Goal: Information Seeking & Learning: Learn about a topic

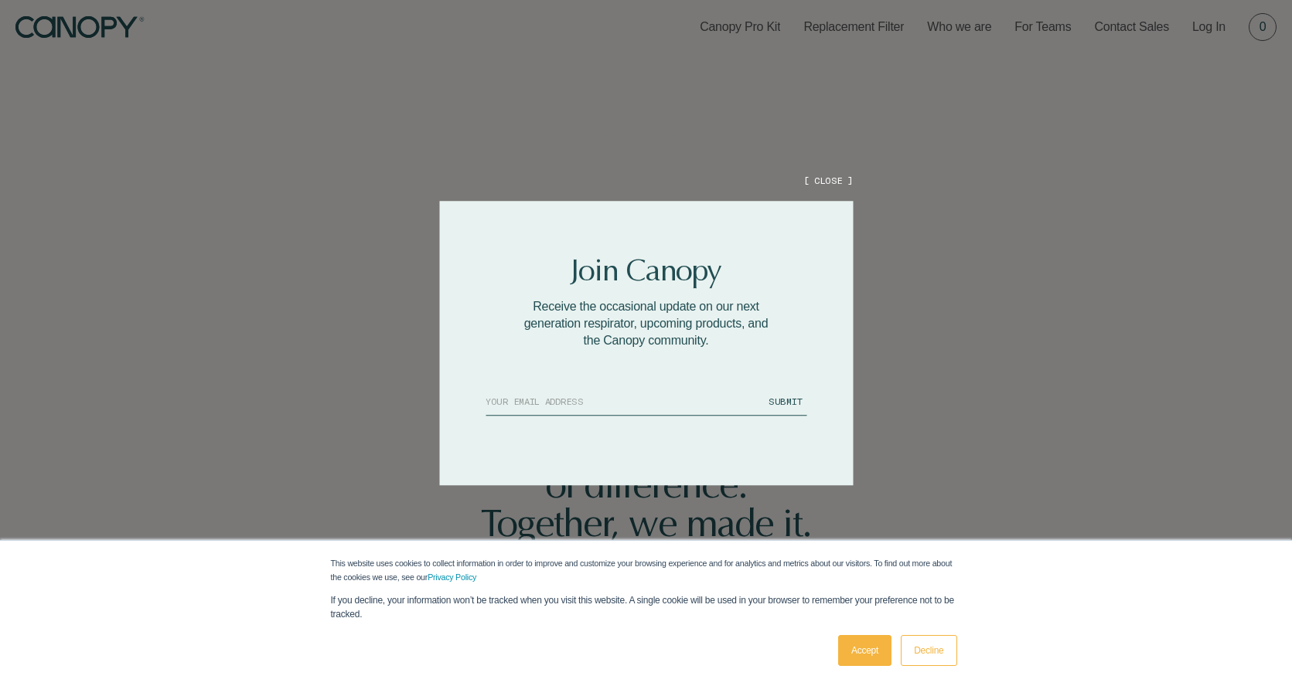
click at [812, 176] on button "[ CLOSE ]" at bounding box center [827, 180] width 49 height 13
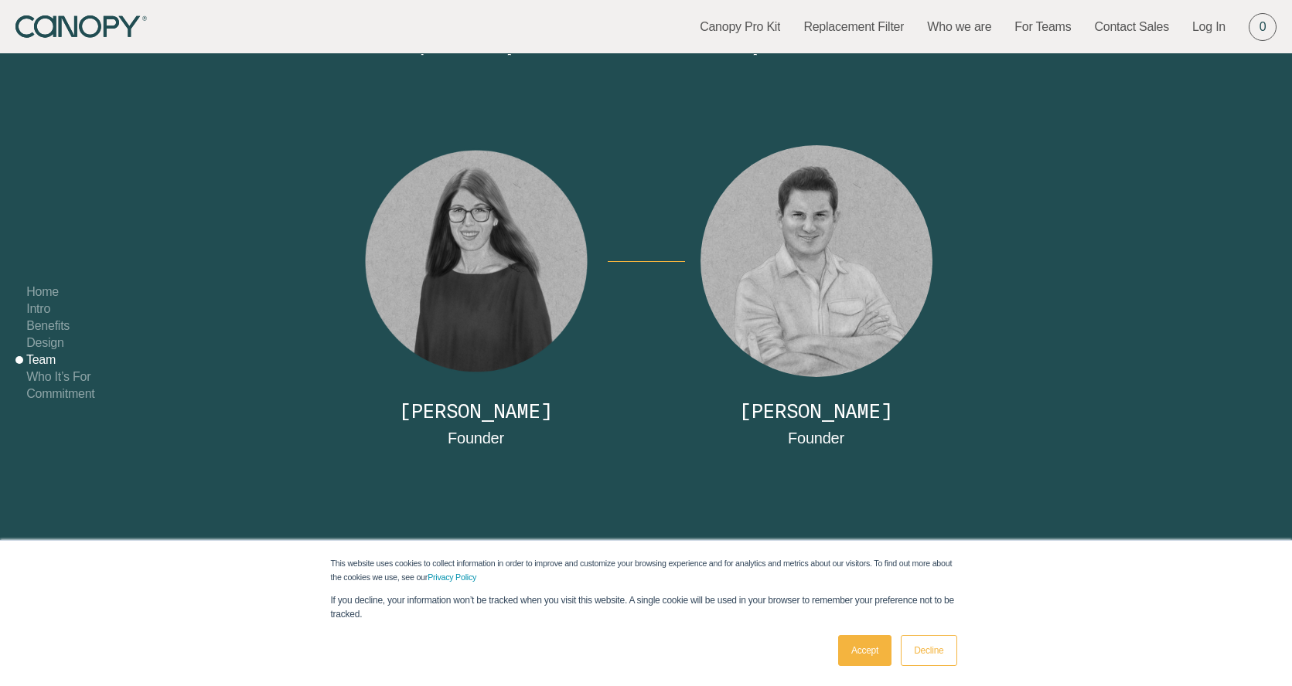
scroll to position [6395, 0]
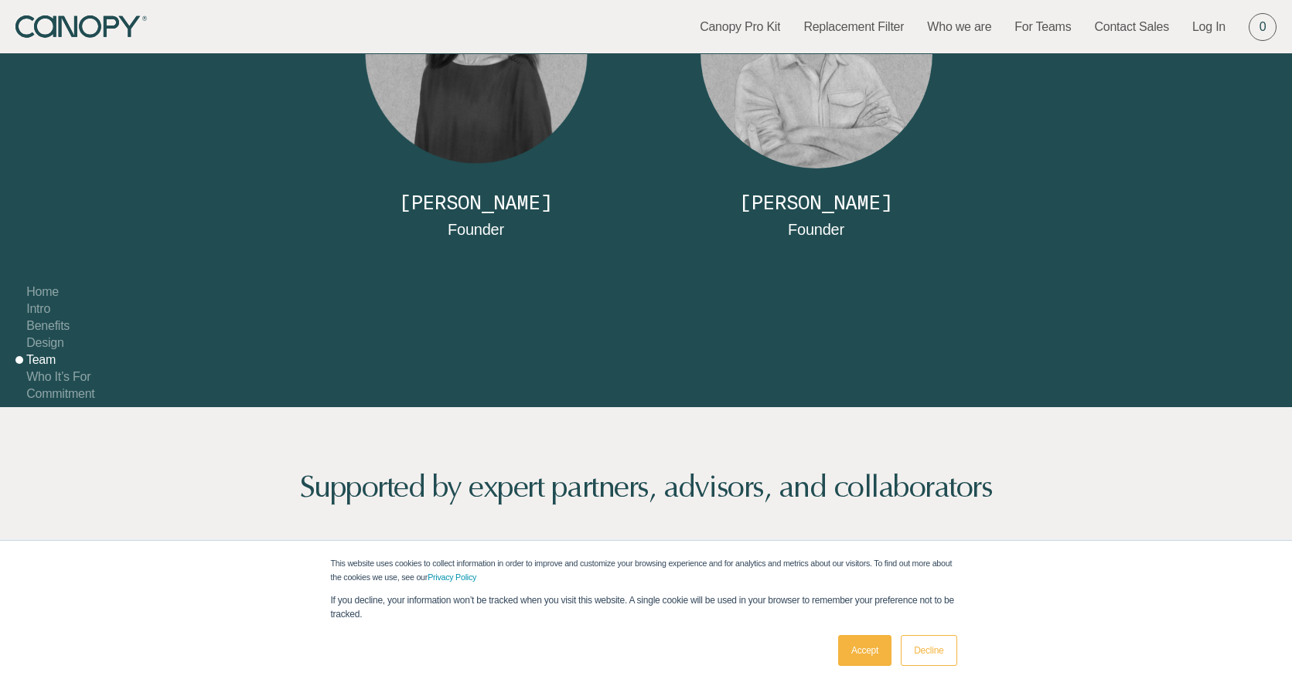
click at [927, 652] on link "Decline" at bounding box center [928, 650] width 56 height 31
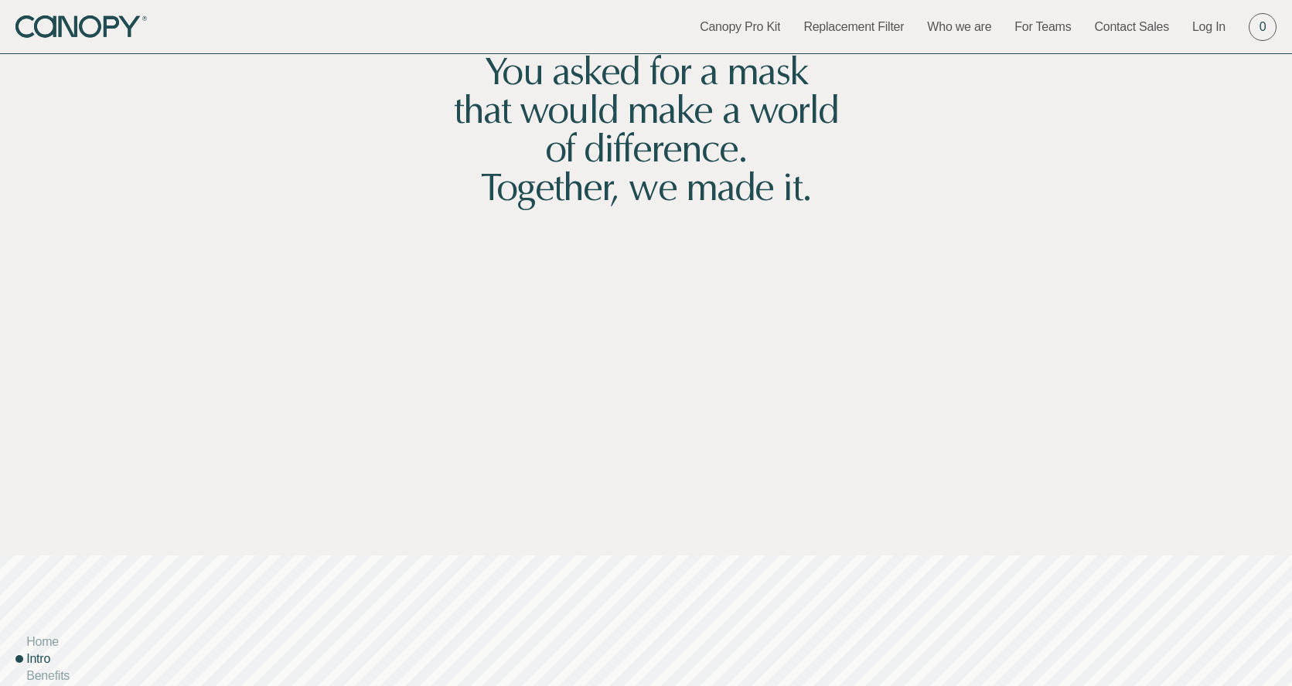
scroll to position [0, 0]
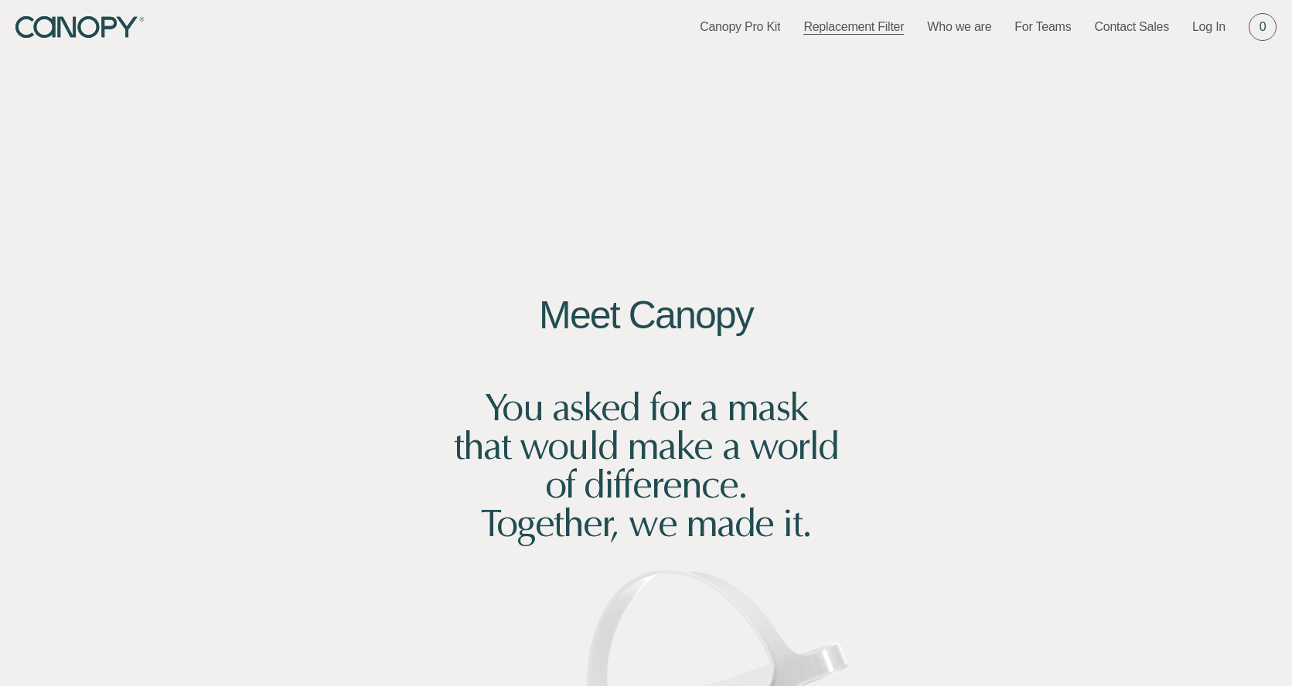
click at [848, 22] on link "Replacement Filter" at bounding box center [853, 27] width 100 height 17
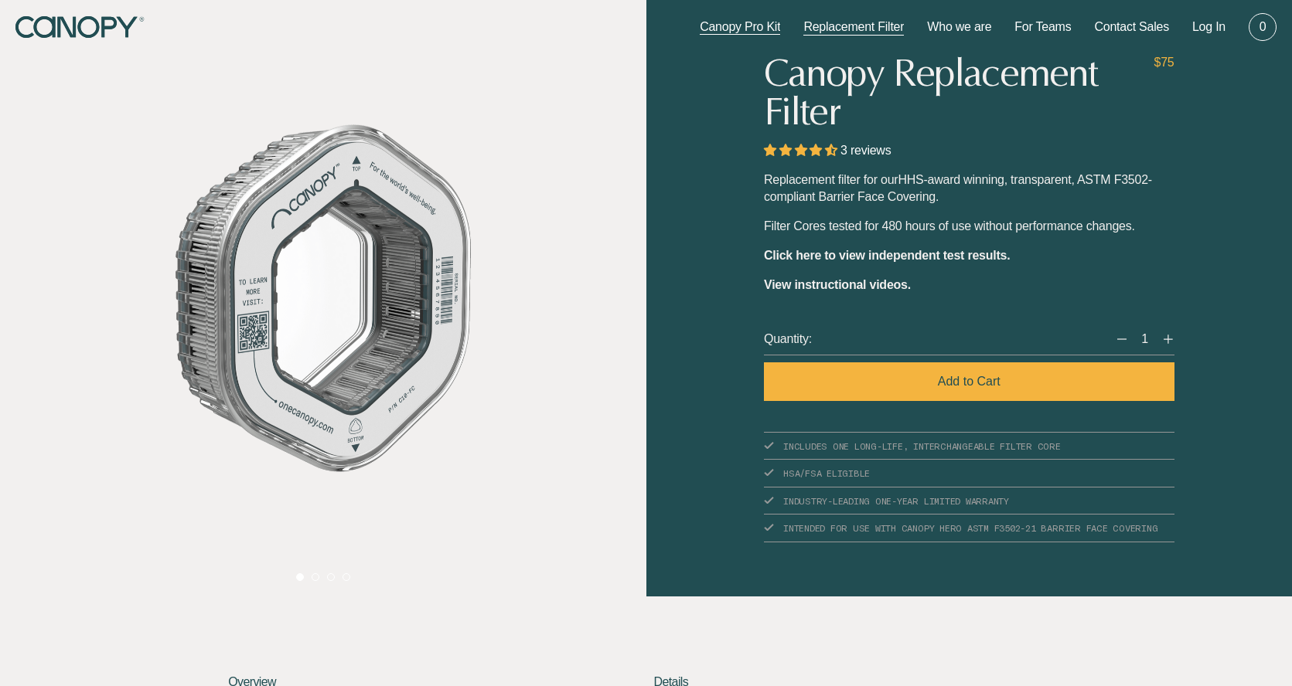
click at [737, 23] on link "Canopy Pro Kit" at bounding box center [739, 27] width 80 height 17
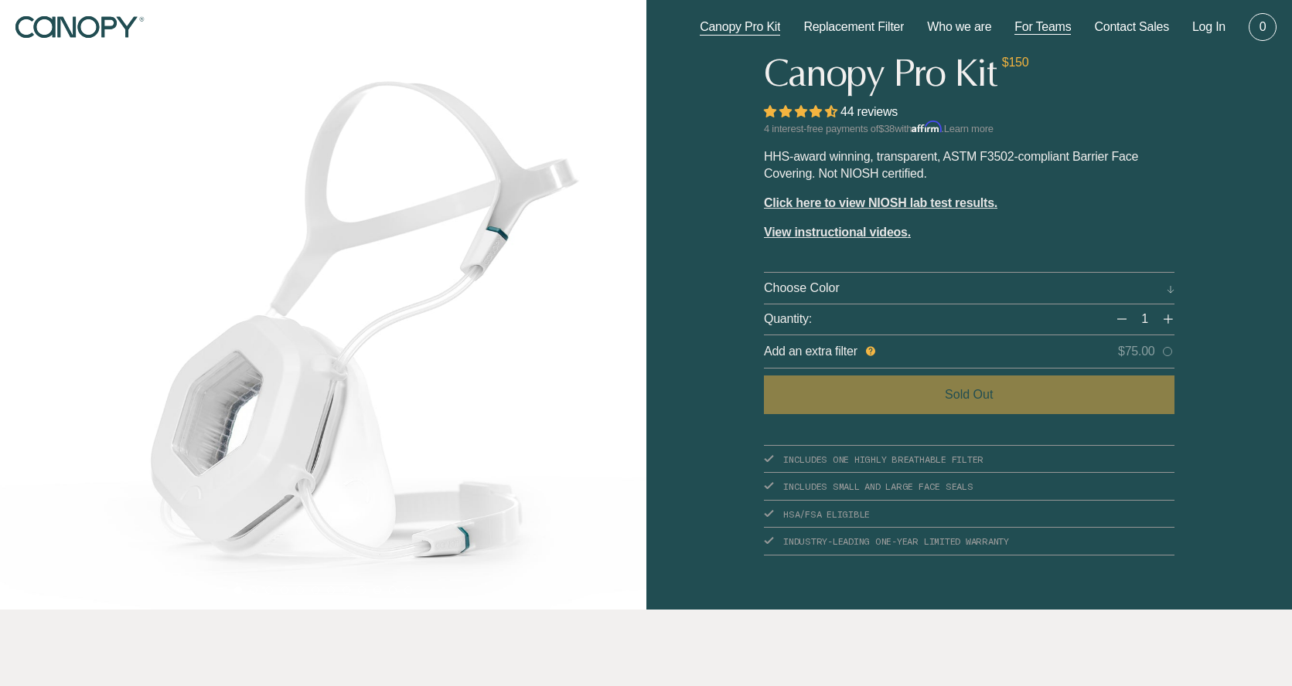
click at [1023, 22] on link "For Teams" at bounding box center [1042, 27] width 56 height 17
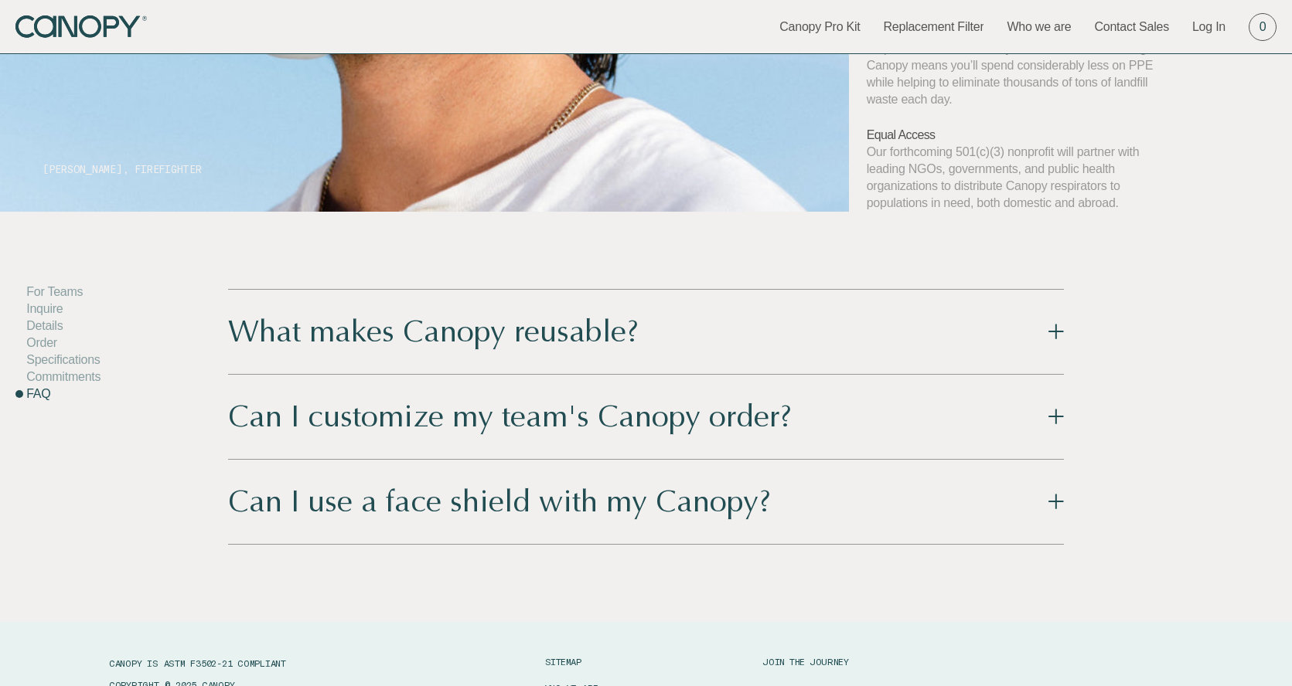
scroll to position [4686, 0]
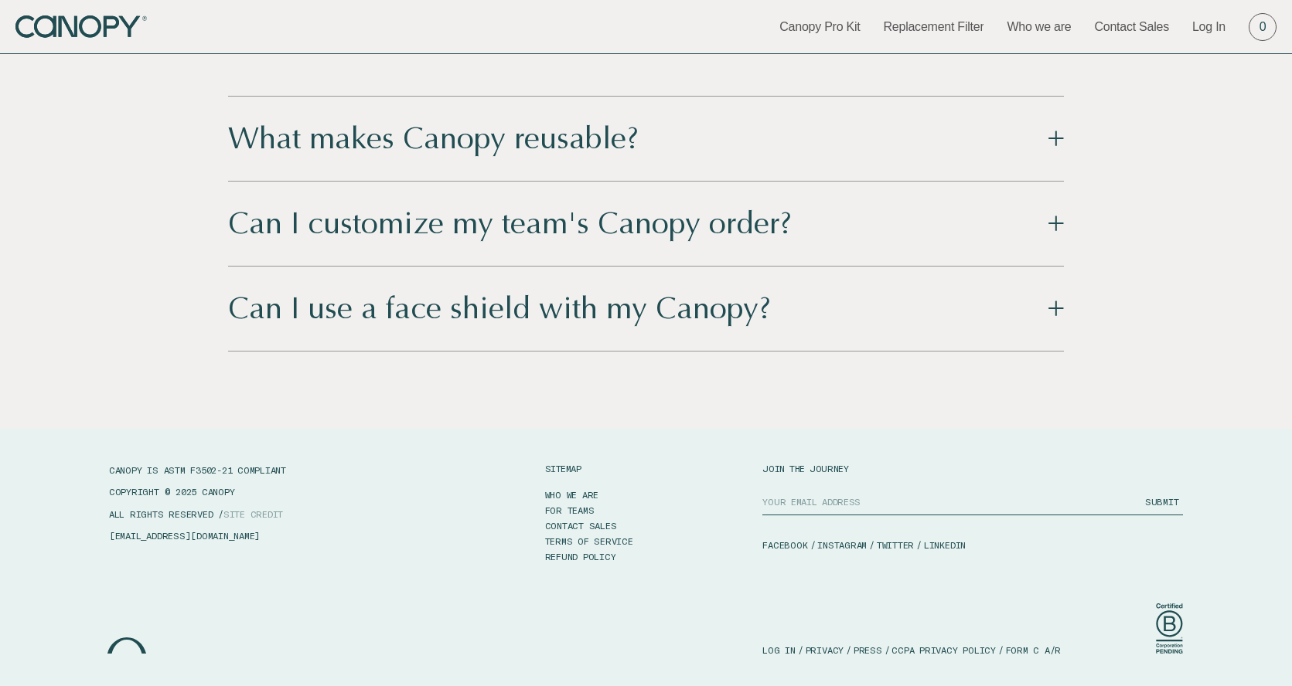
click at [522, 301] on div "Can I use a face shield with my Canopy?" at bounding box center [499, 309] width 543 height 38
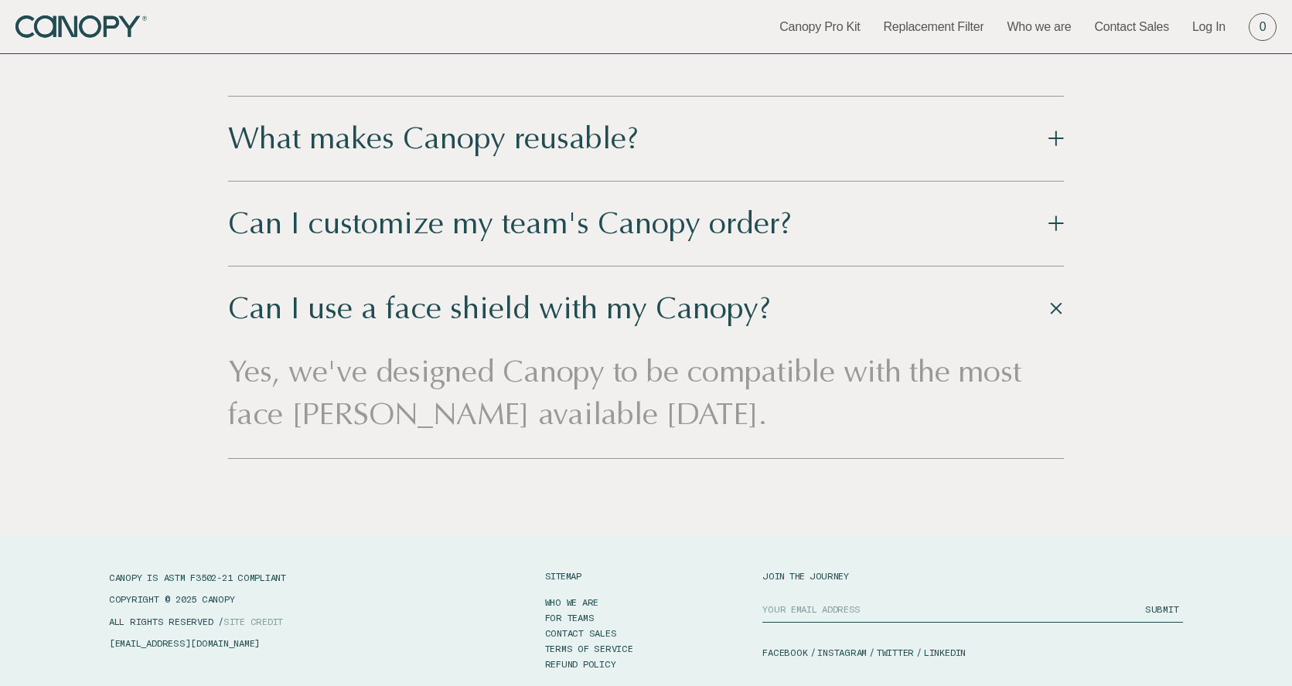
click at [502, 212] on div "Can I customize my team's Canopy order?" at bounding box center [509, 224] width 563 height 38
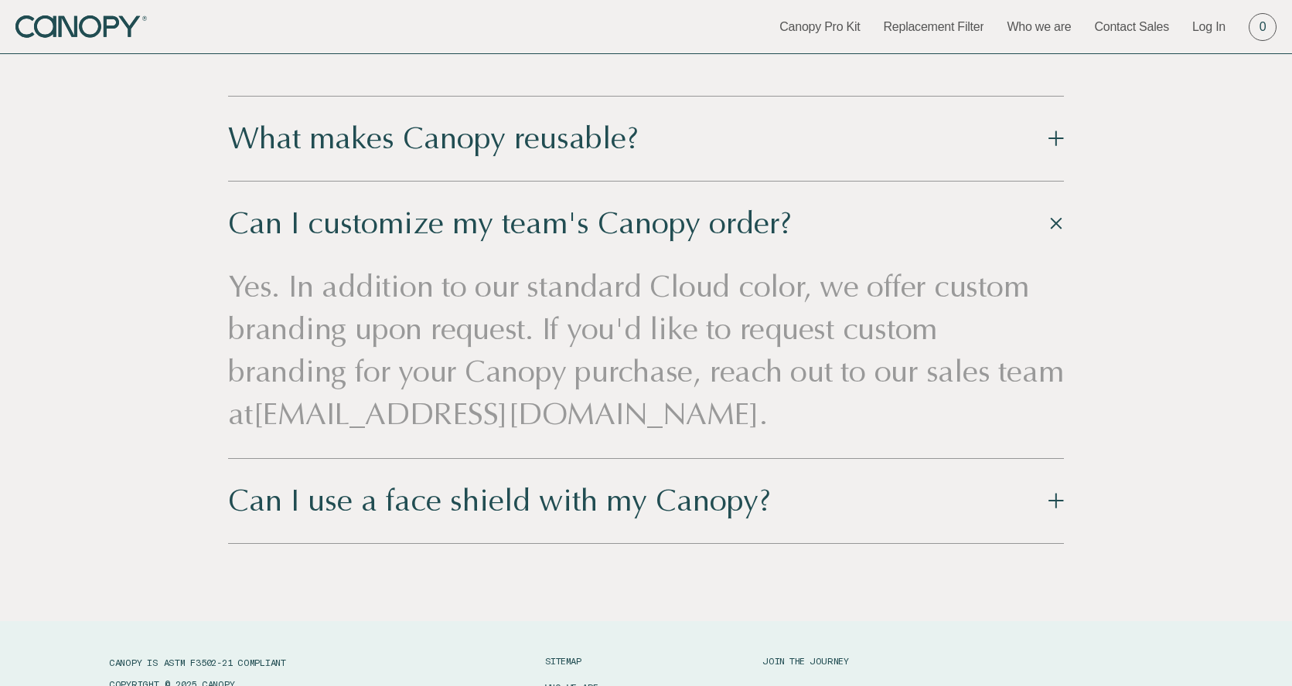
click at [443, 133] on div "What makes Canopy reusable?" at bounding box center [433, 139] width 410 height 38
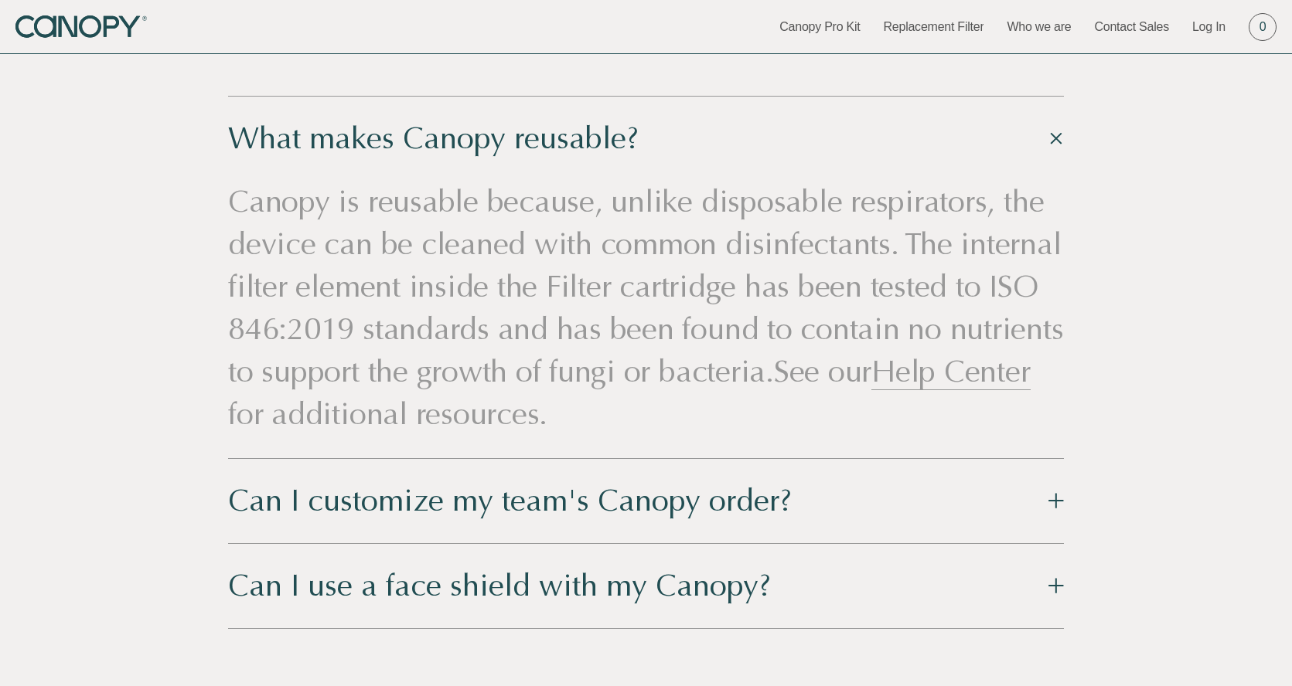
click at [563, 495] on div "Can I customize my team's Canopy order?" at bounding box center [509, 501] width 563 height 38
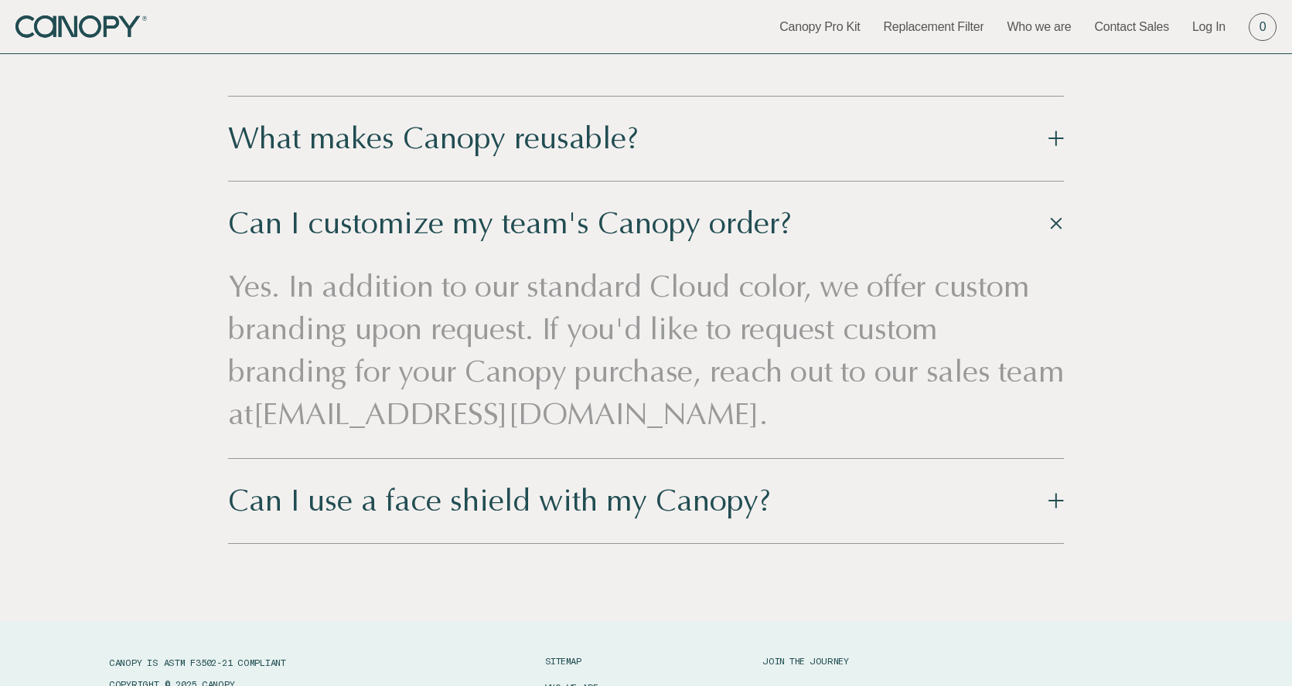
click at [562, 503] on div "Can I use a face shield with my Canopy?" at bounding box center [499, 501] width 543 height 38
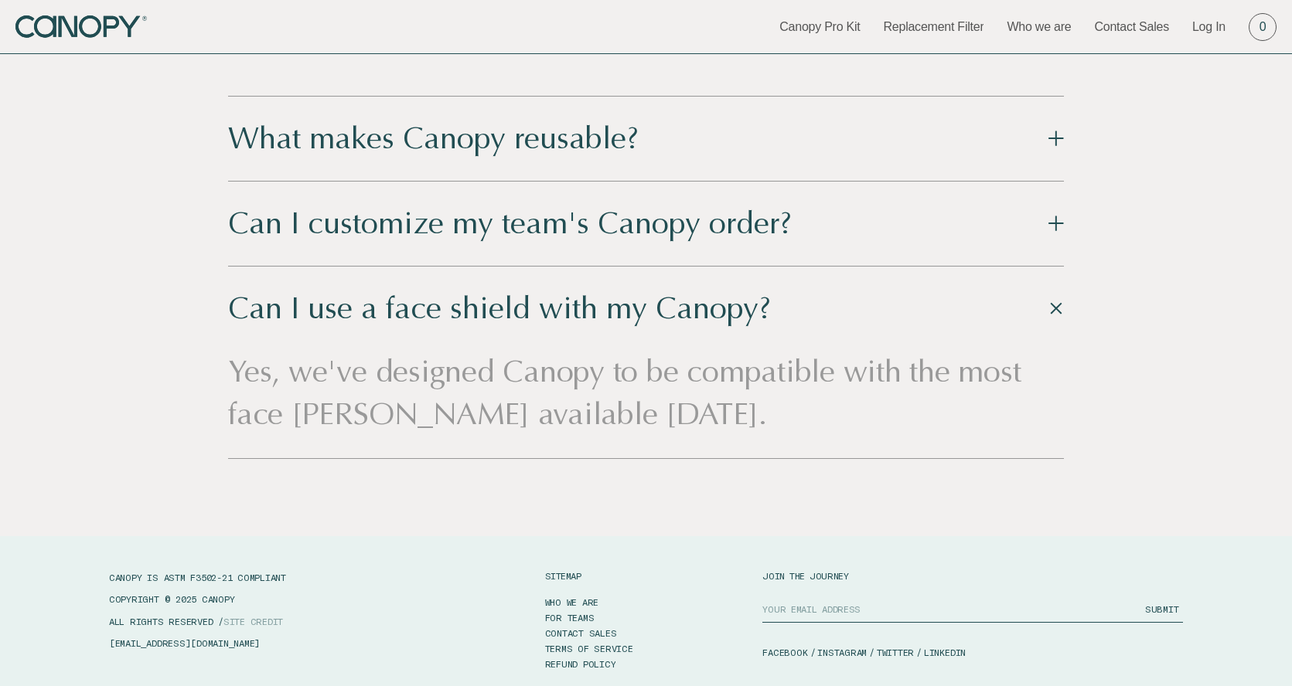
click at [423, 134] on div "What makes Canopy reusable?" at bounding box center [433, 139] width 410 height 38
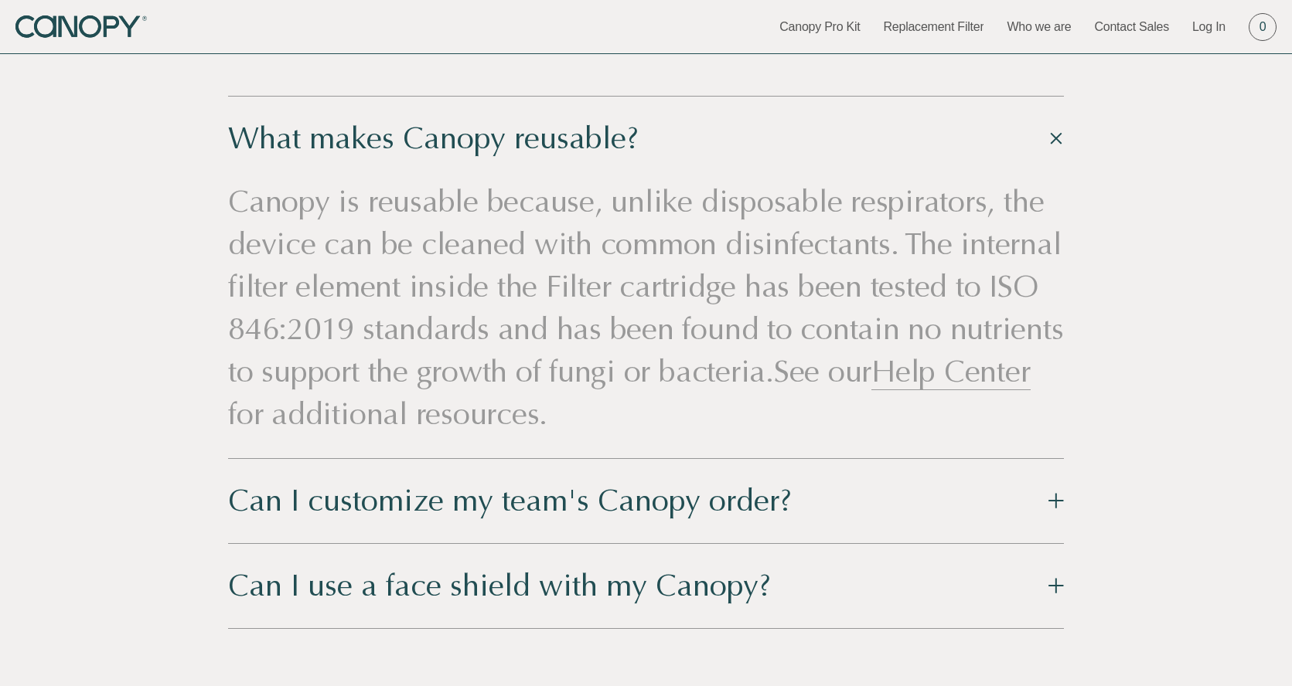
click at [509, 564] on button "Can I use a face shield with my Canopy?" at bounding box center [646, 586] width 836 height 84
